Goal: Task Accomplishment & Management: Use online tool/utility

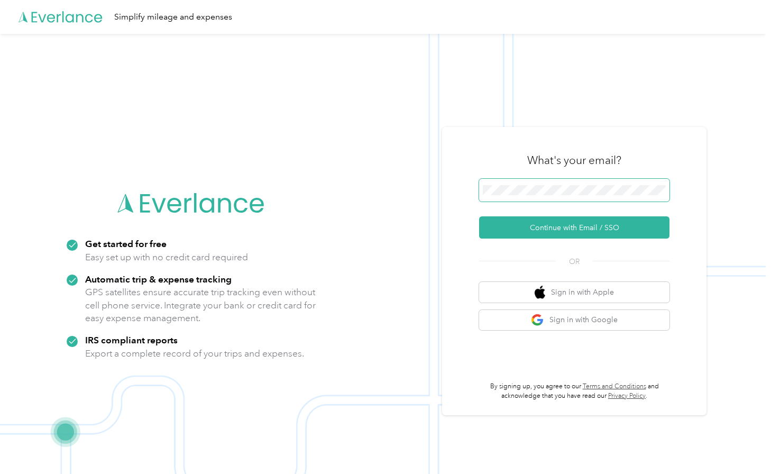
click at [570, 184] on span at bounding box center [574, 190] width 190 height 23
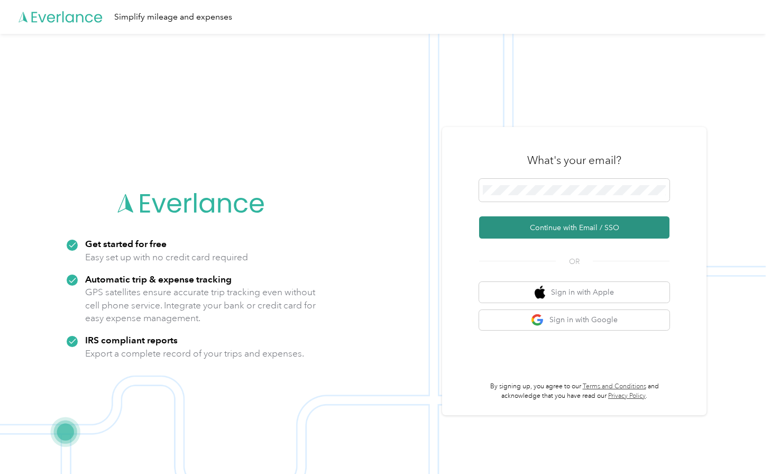
click at [595, 232] on button "Continue with Email / SSO" at bounding box center [574, 227] width 190 height 22
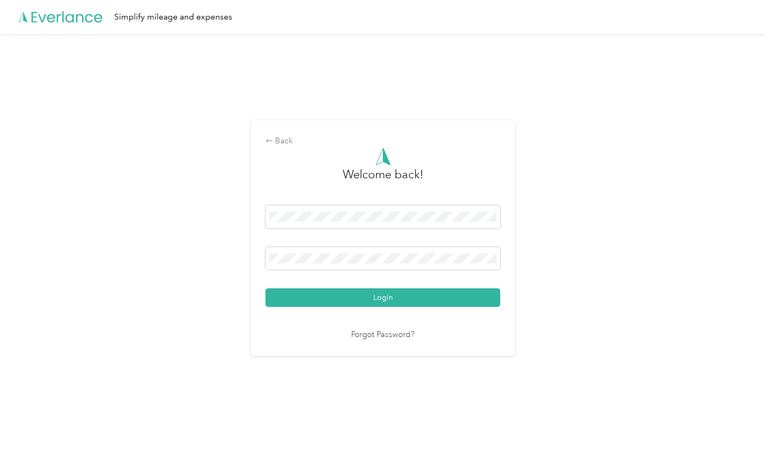
click at [386, 297] on button "Login" at bounding box center [383, 297] width 235 height 19
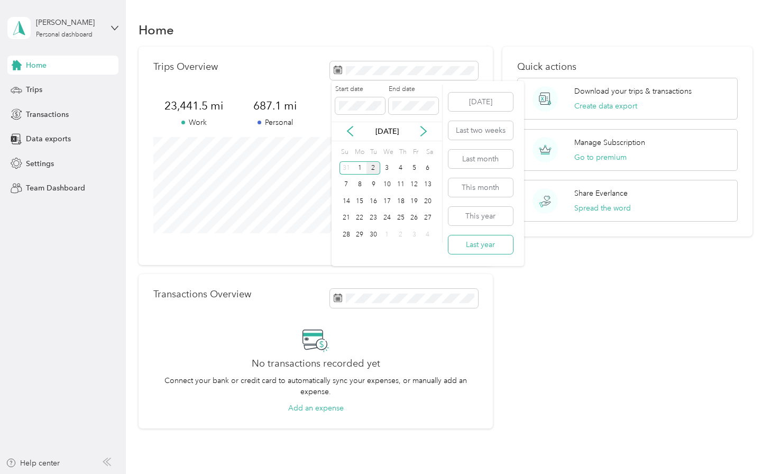
click at [489, 249] on button "Last year" at bounding box center [481, 244] width 65 height 19
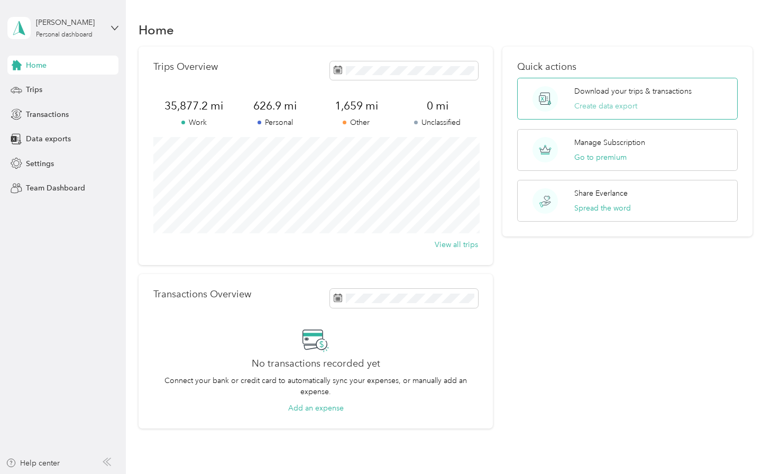
click at [613, 108] on button "Create data export" at bounding box center [605, 106] width 63 height 11
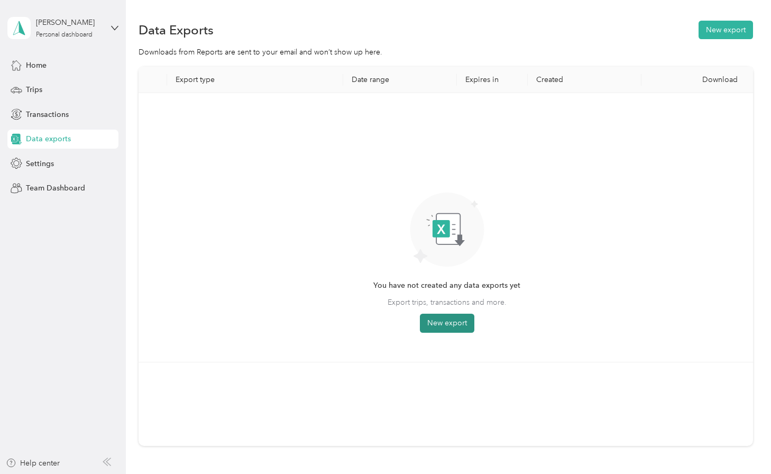
click at [457, 321] on button "New export" at bounding box center [447, 323] width 54 height 19
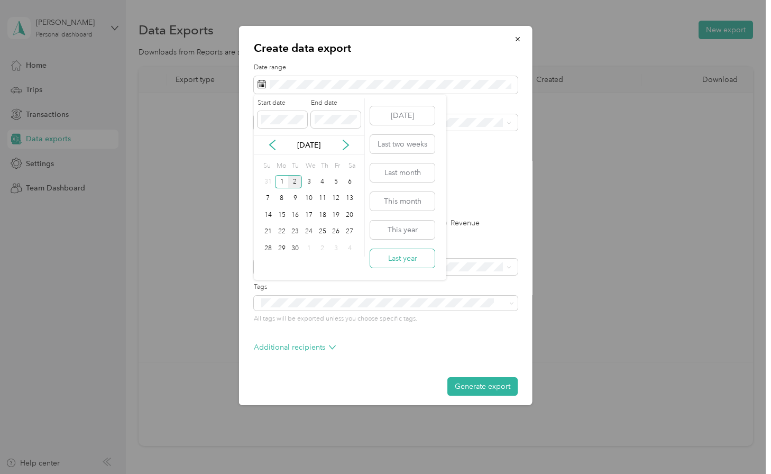
click at [409, 258] on button "Last year" at bounding box center [402, 258] width 65 height 19
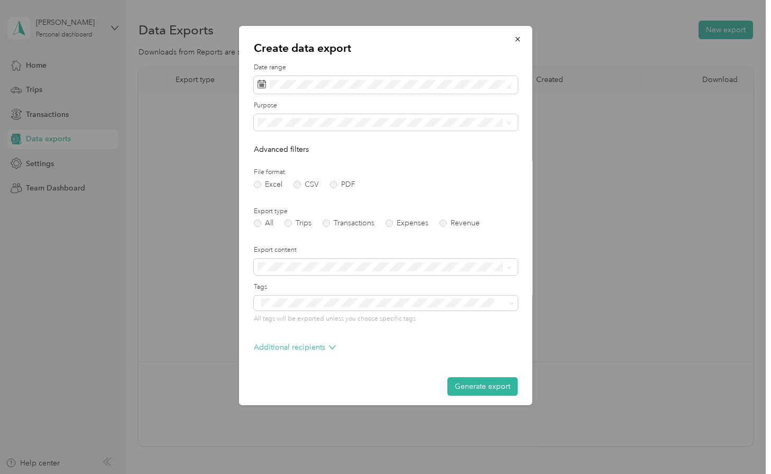
click at [306, 156] on div "Work" at bounding box center [384, 155] width 247 height 11
click at [293, 220] on label "Trips" at bounding box center [298, 223] width 27 height 7
click at [487, 382] on button "Generate export" at bounding box center [483, 386] width 70 height 19
